Goal: Task Accomplishment & Management: Manage account settings

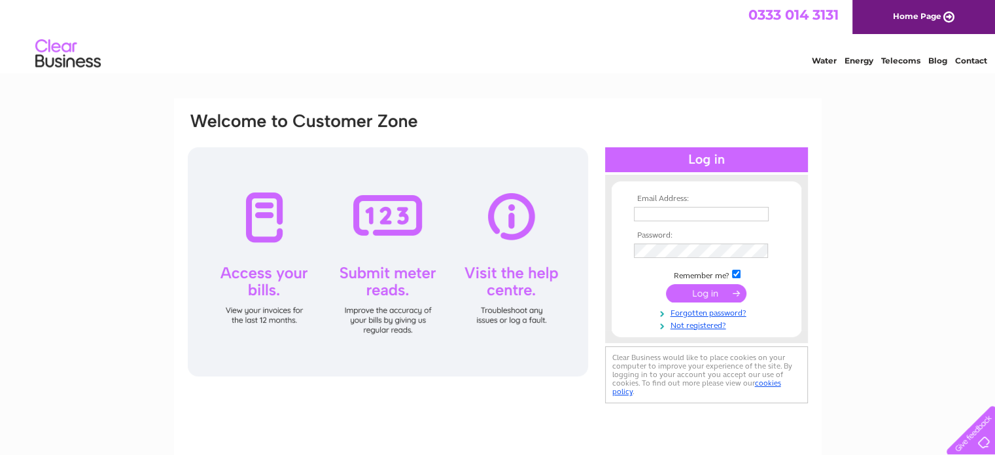
click at [709, 213] on input "text" at bounding box center [701, 214] width 135 height 14
click at [725, 211] on input "text" at bounding box center [702, 215] width 136 height 16
type input "[PERSON_NAME][EMAIL_ADDRESS][DOMAIN_NAME]"
click at [710, 292] on input "submit" at bounding box center [706, 293] width 80 height 18
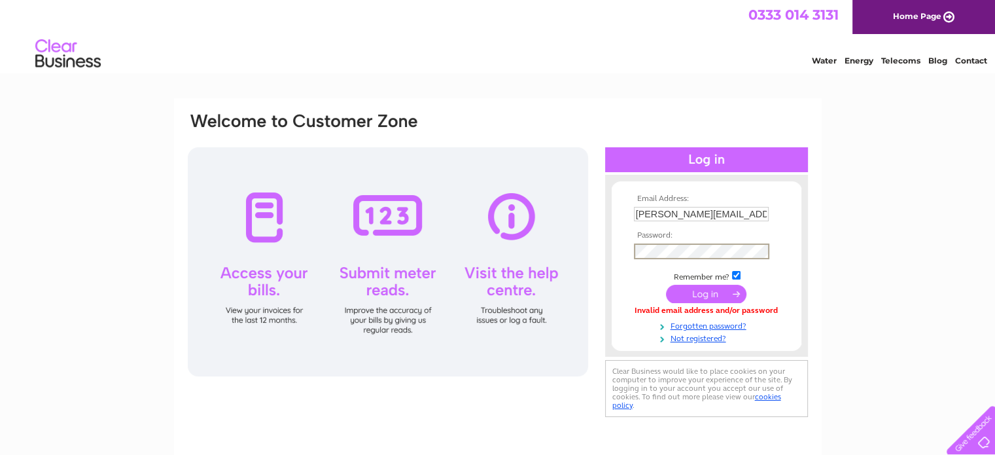
click at [717, 293] on input "submit" at bounding box center [706, 294] width 80 height 18
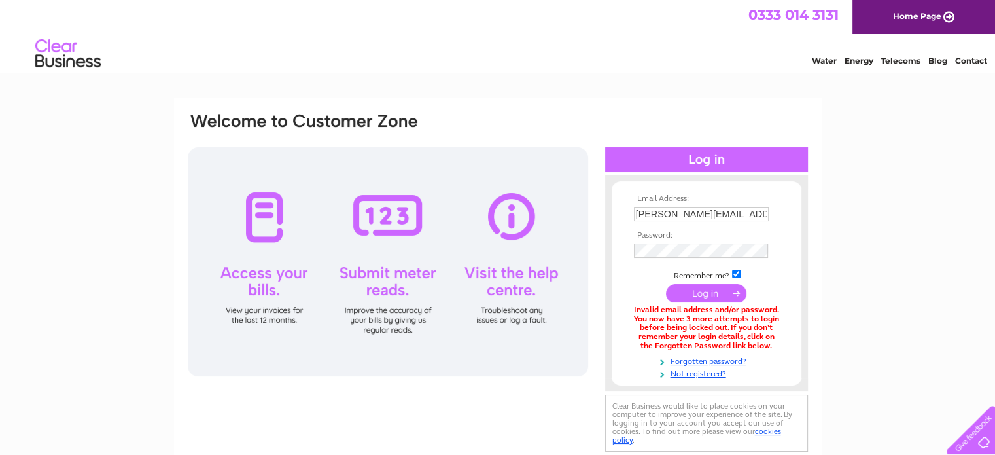
click at [758, 202] on th "Email Address:" at bounding box center [707, 198] width 152 height 9
click at [758, 212] on input "[PERSON_NAME][EMAIL_ADDRESS][DOMAIN_NAME]" at bounding box center [701, 214] width 135 height 14
click at [727, 287] on input "submit" at bounding box center [706, 293] width 80 height 18
click at [746, 206] on td "[PERSON_NAME][EMAIL_ADDRESS][DOMAIN_NAME]" at bounding box center [707, 213] width 152 height 21
click at [744, 209] on input "[PERSON_NAME][EMAIL_ADDRESS][DOMAIN_NAME]" at bounding box center [701, 214] width 135 height 14
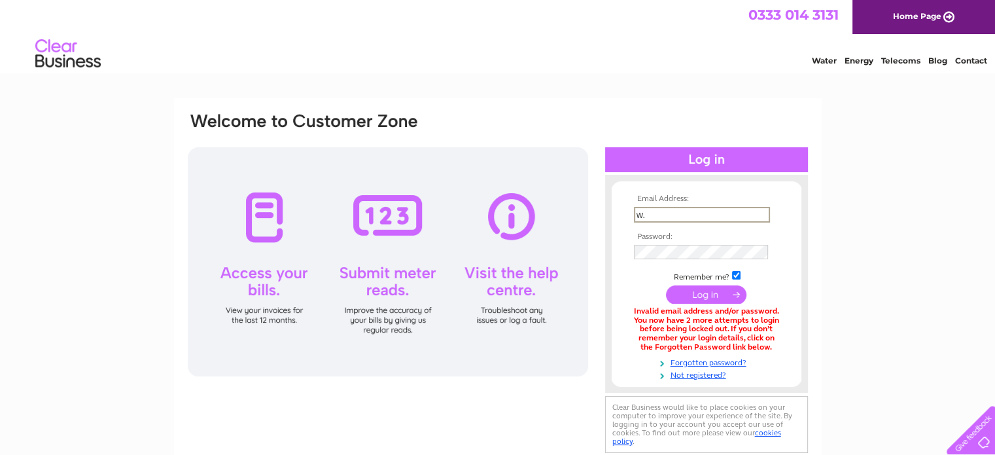
type input "w"
click at [871, 225] on div "Email Address: Password:" at bounding box center [497, 394] width 995 height 593
click at [674, 211] on input "text" at bounding box center [701, 214] width 135 height 14
type input "[PERSON_NAME][EMAIL_ADDRESS][DOMAIN_NAME]"
click at [701, 290] on input "submit" at bounding box center [706, 293] width 80 height 18
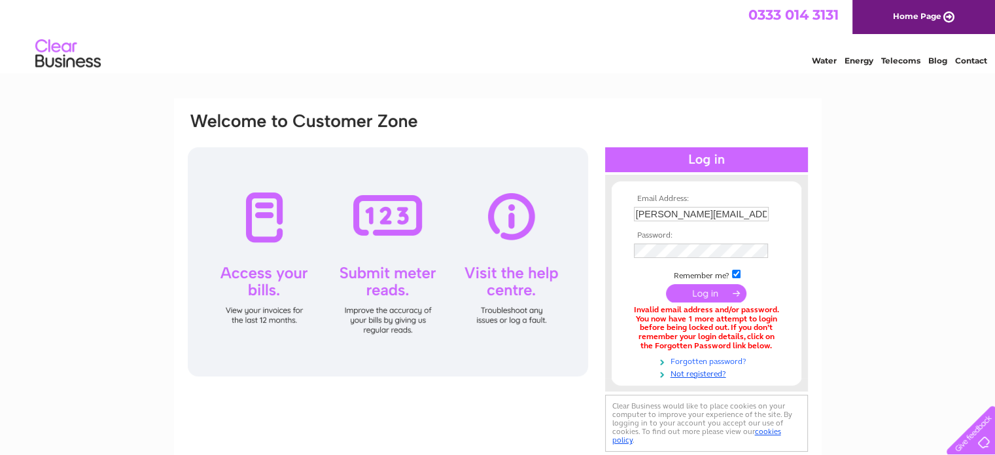
click at [701, 357] on link "Forgotten password?" at bounding box center [708, 360] width 148 height 12
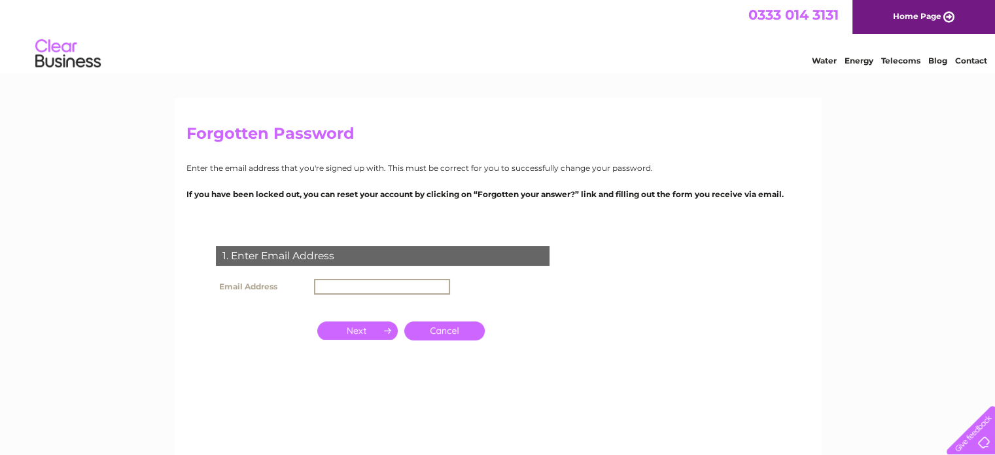
type input "[PERSON_NAME][EMAIL_ADDRESS][DOMAIN_NAME]"
click at [376, 328] on input "button" at bounding box center [357, 329] width 80 height 18
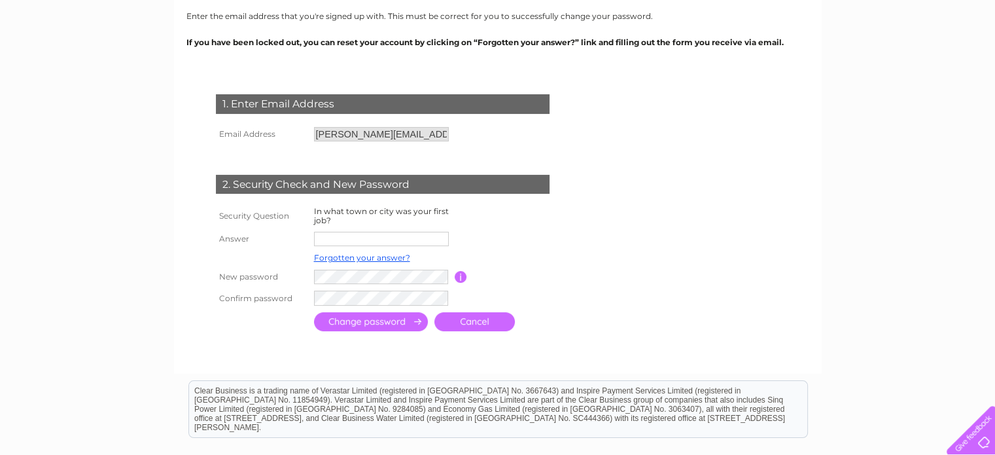
scroll to position [196, 0]
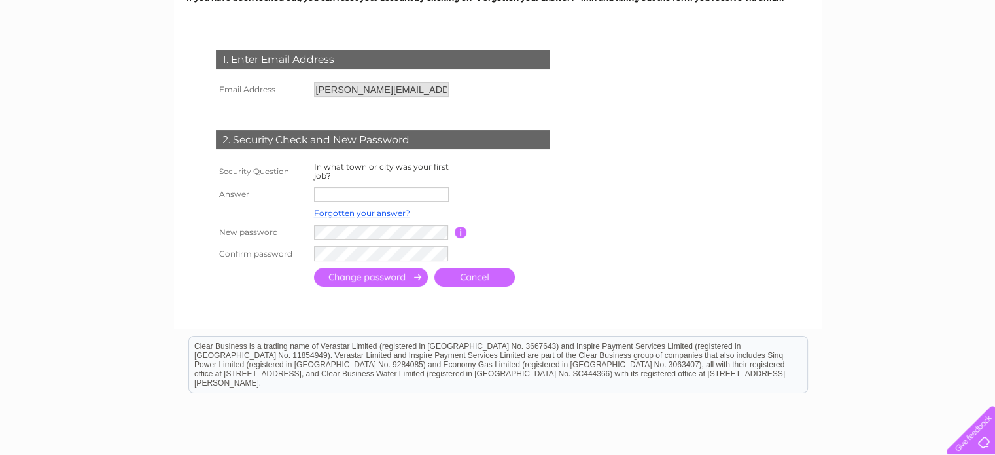
click at [394, 193] on input "text" at bounding box center [381, 194] width 135 height 14
type input "Lawmarnock"
click at [585, 207] on form "1. Enter Email Address Email Address w.carruth@btinternet.com Cancel" at bounding box center [497, 170] width 623 height 293
click at [461, 230] on input "button" at bounding box center [461, 232] width 12 height 12
click at [397, 224] on td at bounding box center [383, 232] width 144 height 21
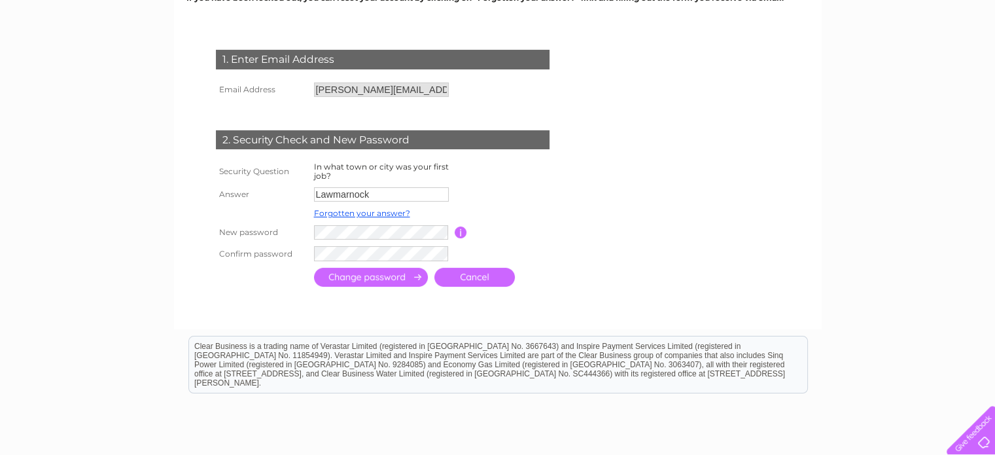
click at [388, 275] on input "submit" at bounding box center [371, 277] width 114 height 19
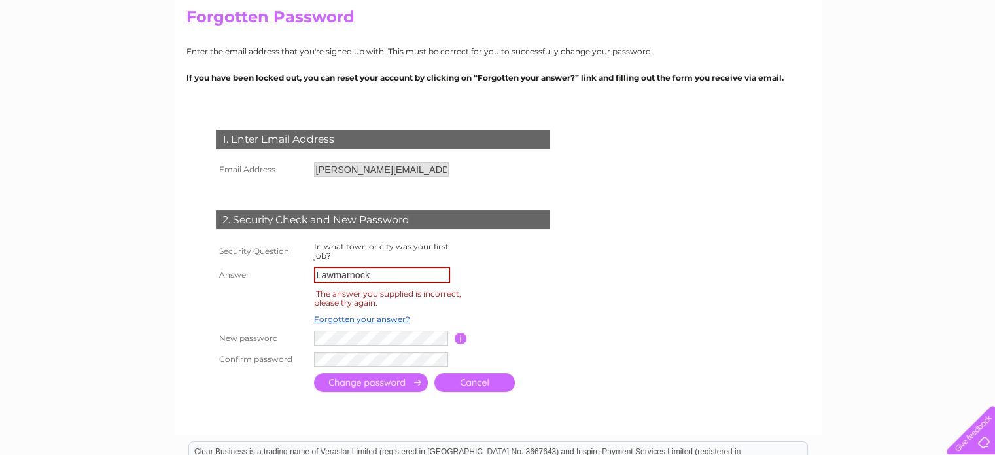
scroll to position [196, 0]
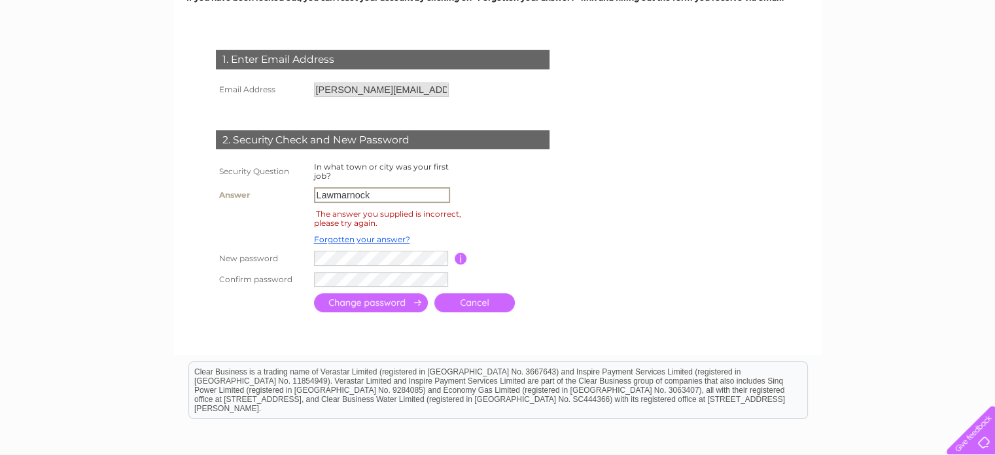
click at [383, 188] on input "Lawmarnock" at bounding box center [382, 195] width 136 height 16
type input "L"
type input "kilbarchan"
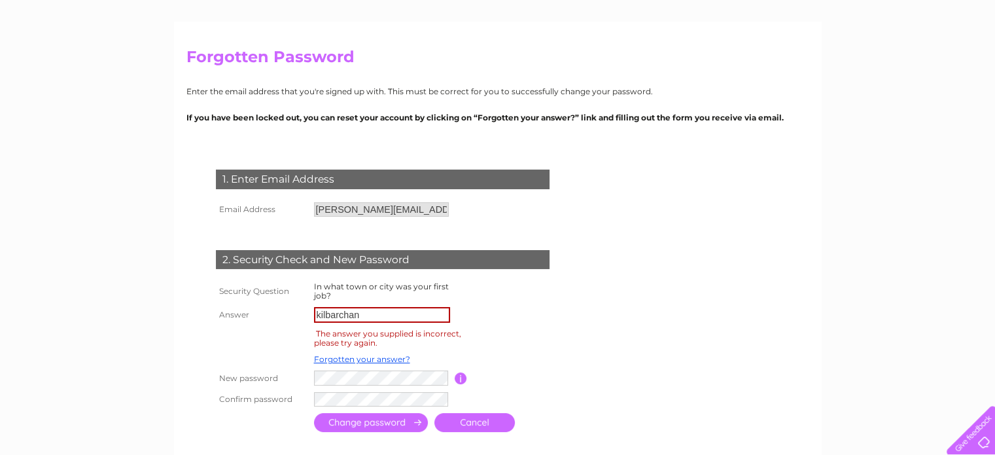
scroll to position [65, 0]
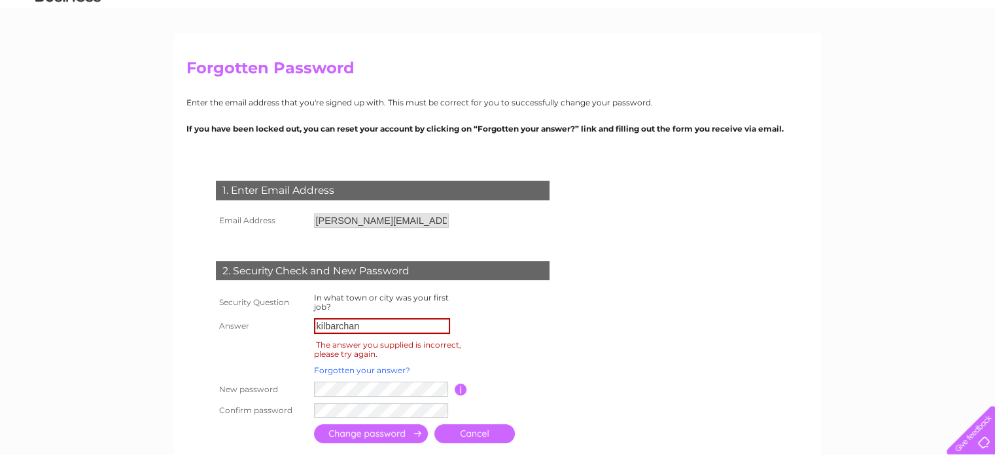
click at [355, 364] on td "Forgotten your answer?" at bounding box center [383, 370] width 144 height 17
click at [361, 366] on link "Forgotten your answer?" at bounding box center [362, 370] width 96 height 10
click at [362, 366] on link "Forgotten your answer?" at bounding box center [362, 370] width 96 height 10
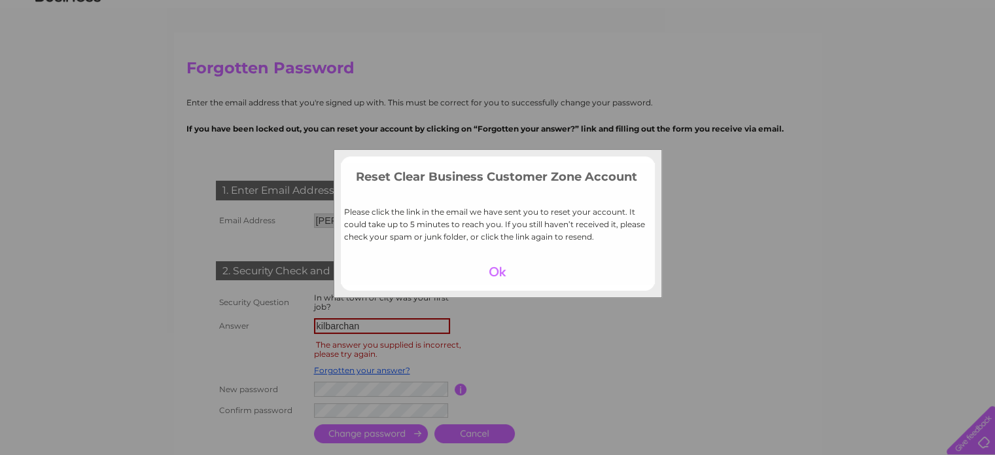
click at [495, 264] on div at bounding box center [497, 271] width 80 height 18
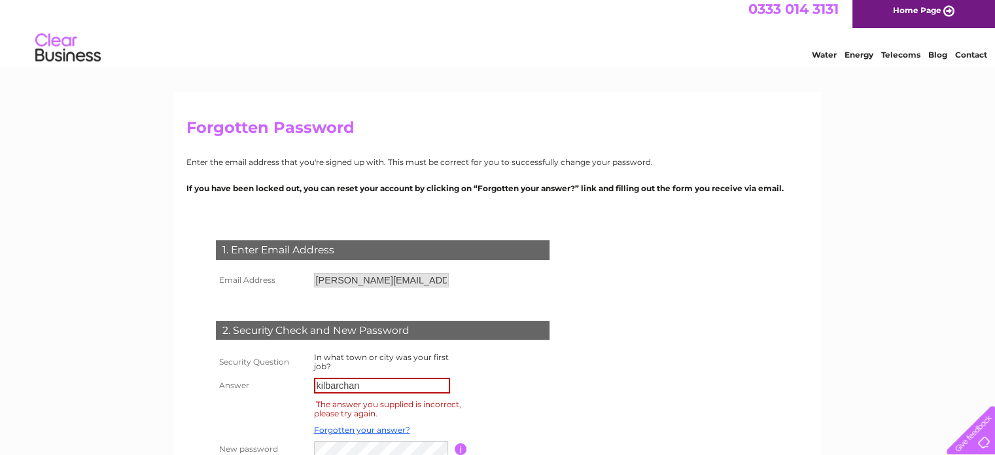
scroll to position [0, 0]
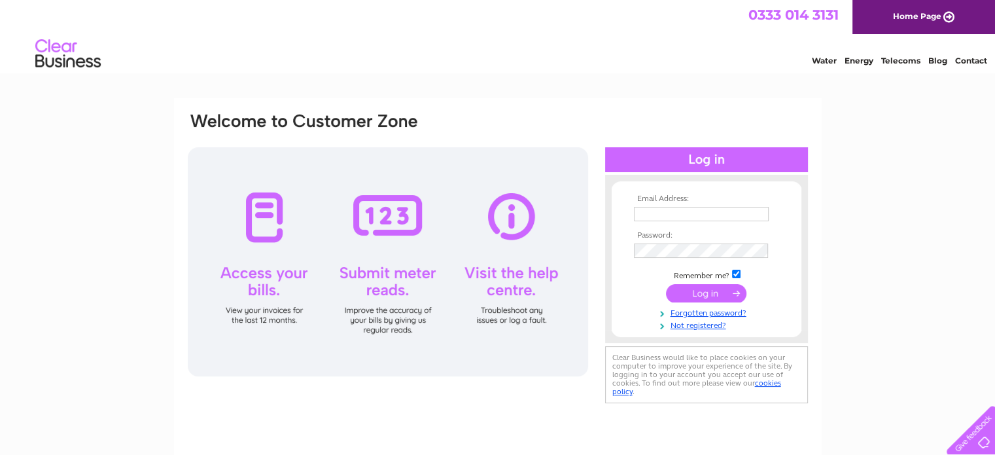
click at [683, 210] on input "text" at bounding box center [701, 214] width 135 height 14
type input "[PERSON_NAME][EMAIL_ADDRESS][DOMAIN_NAME]"
click at [680, 292] on input "submit" at bounding box center [706, 293] width 80 height 18
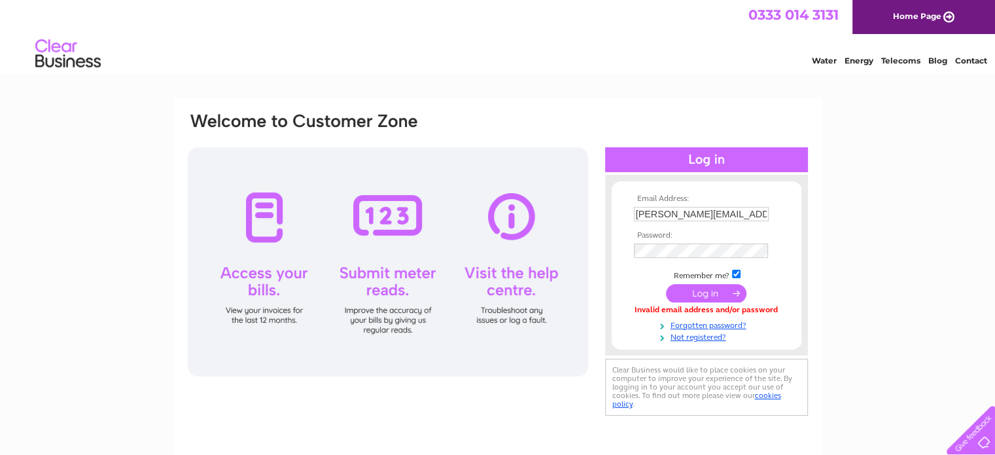
click at [731, 213] on input "[PERSON_NAME][EMAIL_ADDRESS][DOMAIN_NAME]" at bounding box center [701, 214] width 135 height 14
click at [744, 201] on th "Email Address:" at bounding box center [707, 198] width 152 height 9
click at [746, 207] on input "text" at bounding box center [701, 214] width 135 height 14
type input "[PERSON_NAME][EMAIL_ADDRESS][DOMAIN_NAME]"
click at [654, 295] on td at bounding box center [707, 293] width 152 height 25
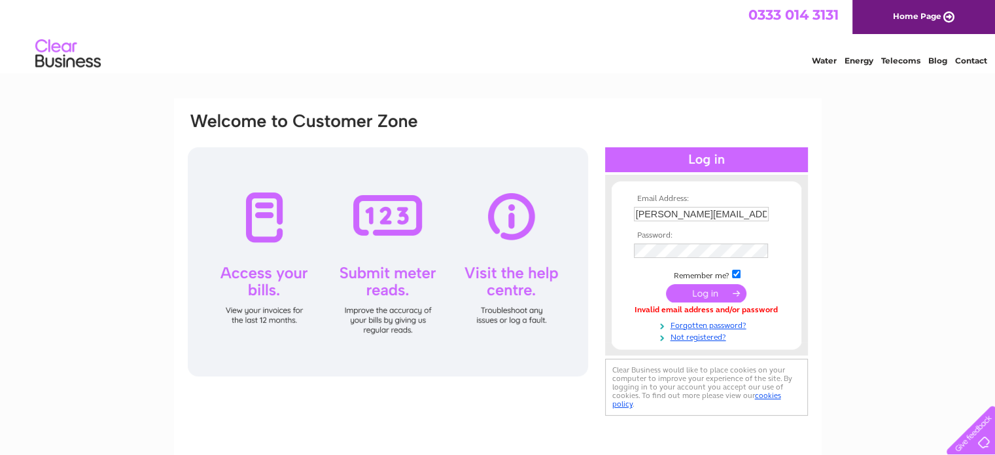
click at [672, 290] on input "submit" at bounding box center [706, 293] width 80 height 18
